Goal: Task Accomplishment & Management: Use online tool/utility

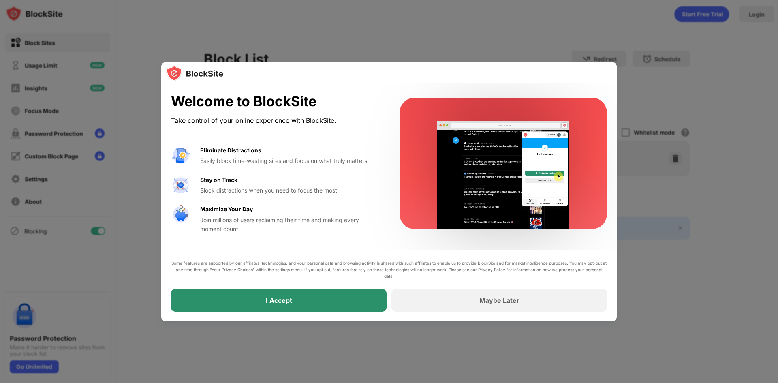
click at [289, 306] on div "I Accept" at bounding box center [279, 300] width 216 height 23
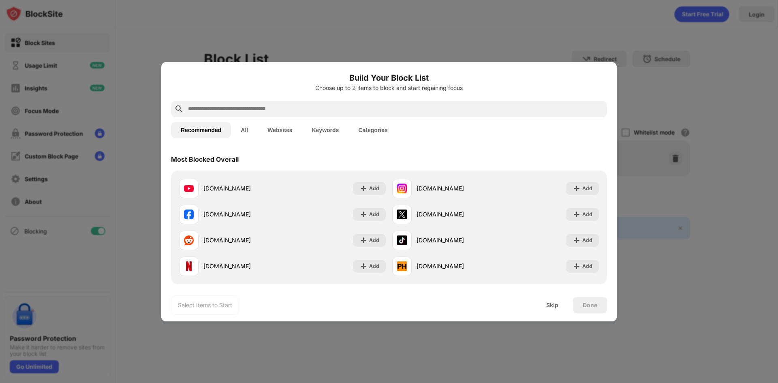
click at [242, 111] on input "text" at bounding box center [395, 109] width 417 height 10
click at [276, 128] on button "Websites" at bounding box center [280, 130] width 44 height 16
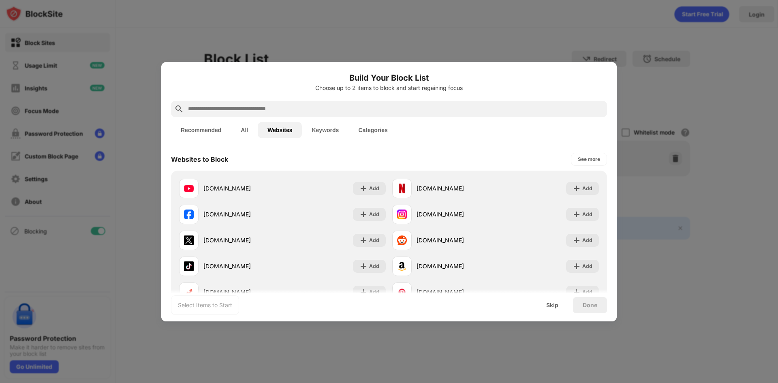
click at [198, 28] on div at bounding box center [389, 191] width 778 height 383
click at [304, 117] on div "Recommended All Websites Keywords Categories" at bounding box center [389, 130] width 436 height 26
paste input "**********"
click at [306, 107] on input "text" at bounding box center [395, 109] width 417 height 10
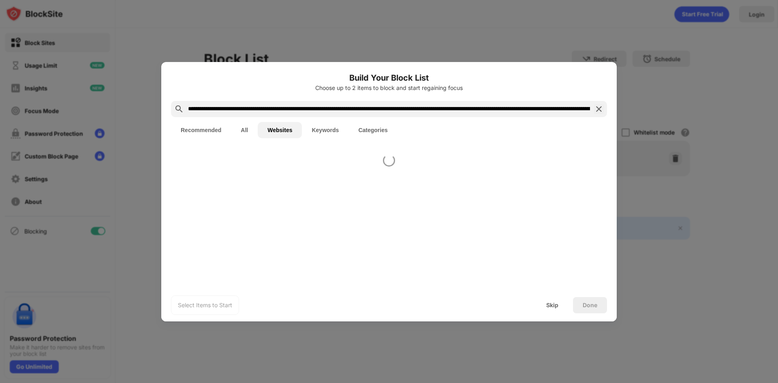
scroll to position [0, 229]
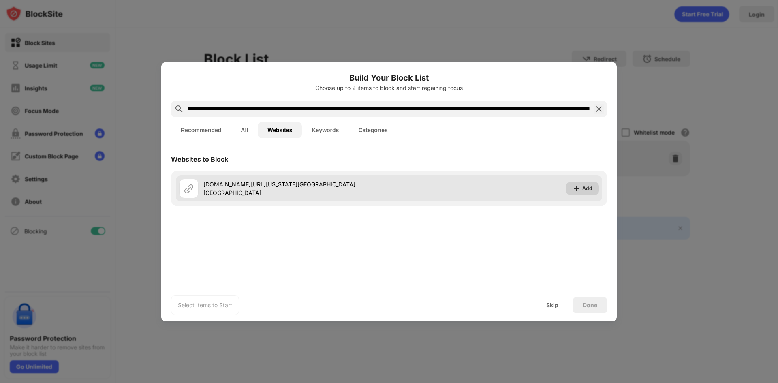
type input "**********"
click at [588, 191] on div "Add" at bounding box center [588, 188] width 10 height 8
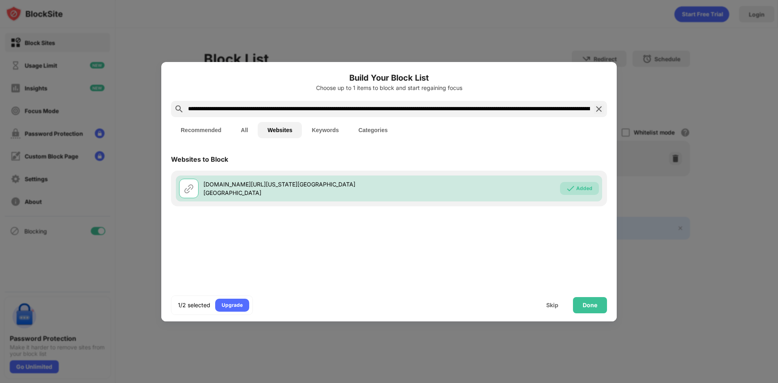
click at [129, 87] on div at bounding box center [389, 191] width 778 height 383
click at [589, 302] on div "Done" at bounding box center [590, 305] width 15 height 6
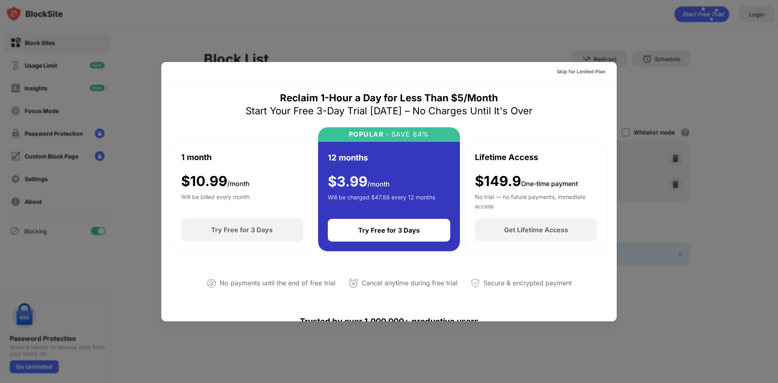
click at [649, 107] on div at bounding box center [389, 191] width 778 height 383
drag, startPoint x: 655, startPoint y: 97, endPoint x: 658, endPoint y: 89, distance: 8.7
click at [656, 95] on div at bounding box center [389, 191] width 778 height 383
drag, startPoint x: 605, startPoint y: 69, endPoint x: 593, endPoint y: 71, distance: 12.7
click at [604, 69] on div "Skip for Limited Plan" at bounding box center [582, 71] width 62 height 13
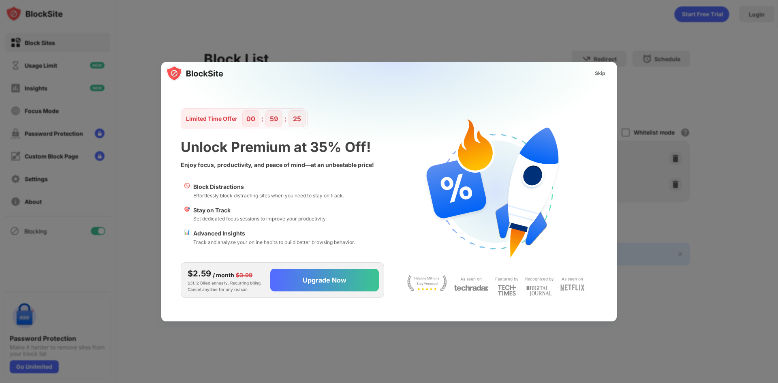
click at [597, 71] on div "Skip" at bounding box center [600, 73] width 11 height 8
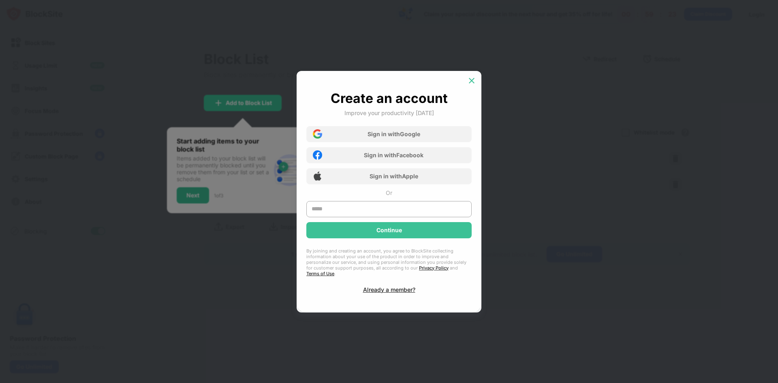
click at [469, 84] on img at bounding box center [472, 81] width 8 height 8
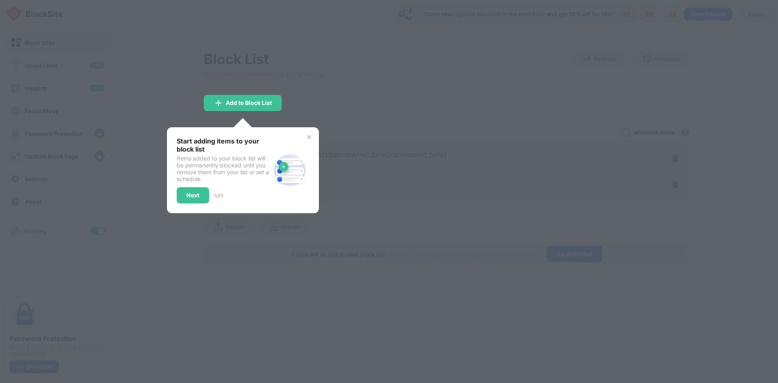
click at [169, 201] on div "Start adding items to your block list Items added to your block list will be pe…" at bounding box center [243, 170] width 152 height 86
click at [186, 194] on div "Next" at bounding box center [192, 195] width 13 height 6
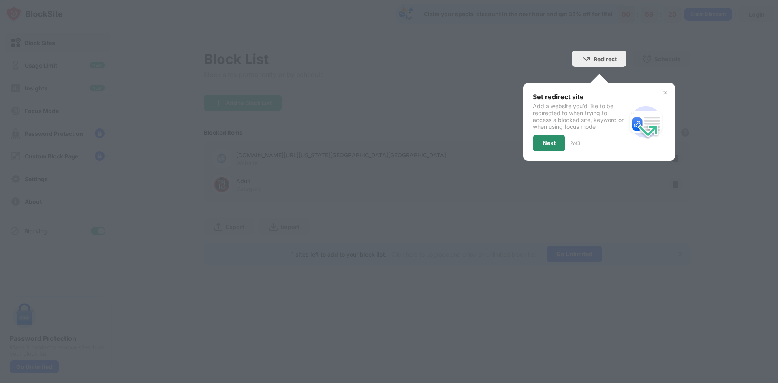
click at [552, 143] on div "Next" at bounding box center [549, 143] width 13 height 6
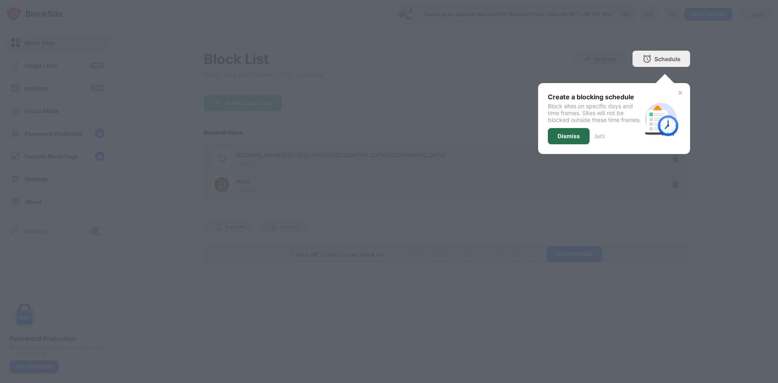
click at [571, 139] on div "Dismiss" at bounding box center [569, 136] width 22 height 6
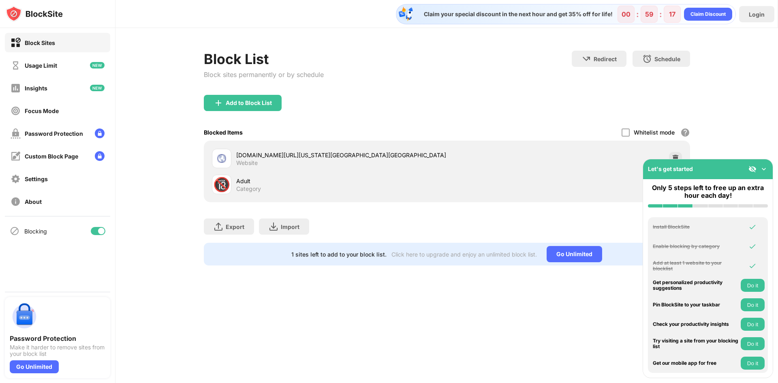
click at [369, 193] on div "🔞 Adult Category" at bounding box center [329, 184] width 235 height 19
click at [766, 169] on img at bounding box center [764, 169] width 8 height 8
